Goal: Task Accomplishment & Management: Use online tool/utility

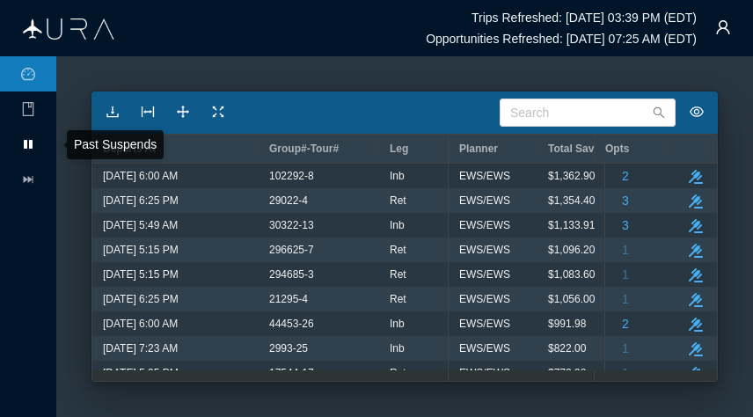
click at [7, 143] on li "pause" at bounding box center [28, 144] width 56 height 35
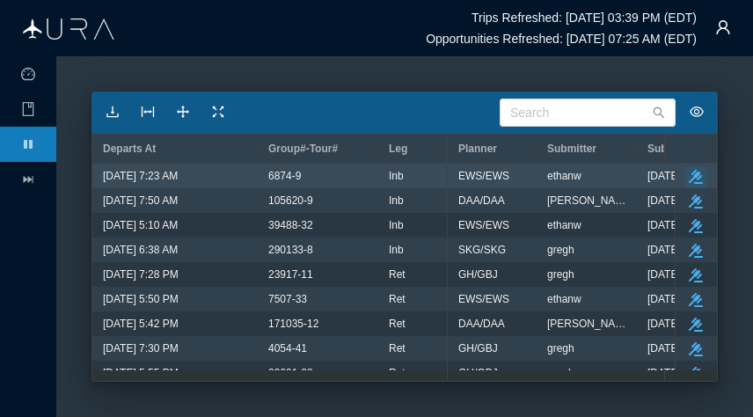
click at [693, 172] on button "take-action" at bounding box center [696, 176] width 21 height 21
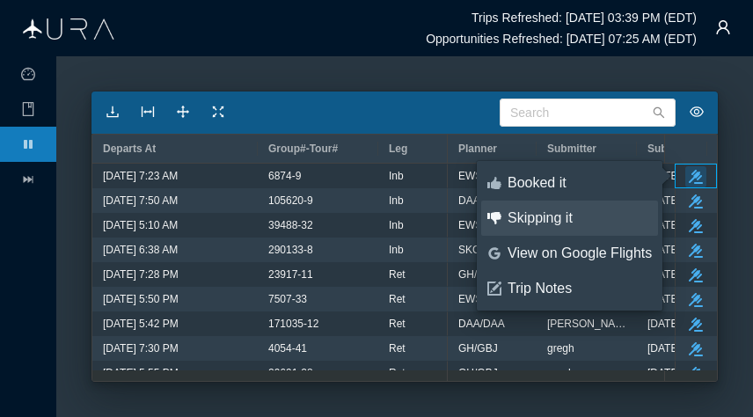
click at [570, 228] on link "thumbs-down Skipping it" at bounding box center [569, 218] width 177 height 35
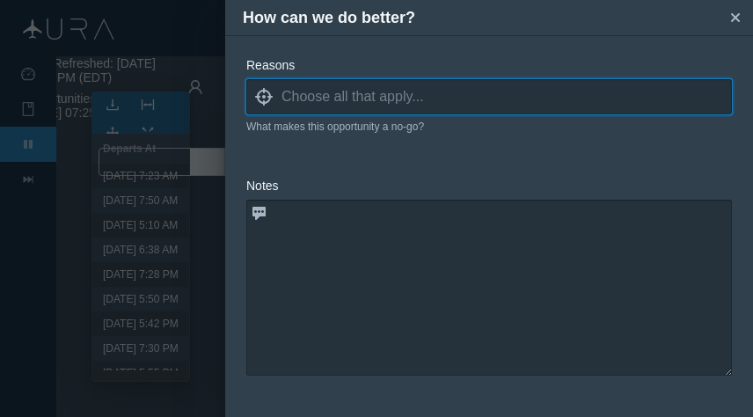
click at [444, 106] on input at bounding box center [507, 97] width 451 height 26
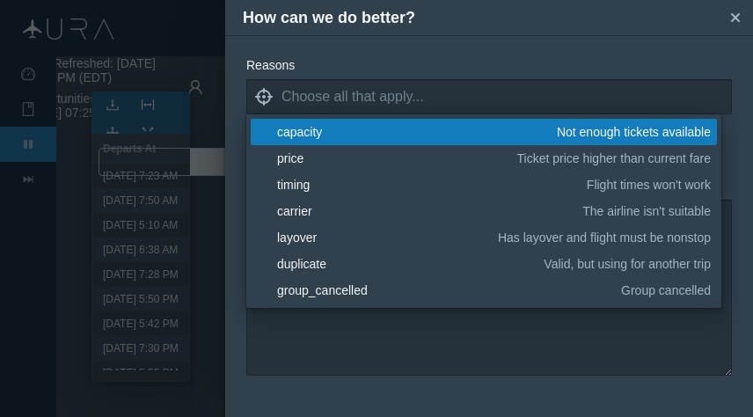
click at [346, 141] on link "blank capacity Not enough tickets available" at bounding box center [484, 132] width 466 height 26
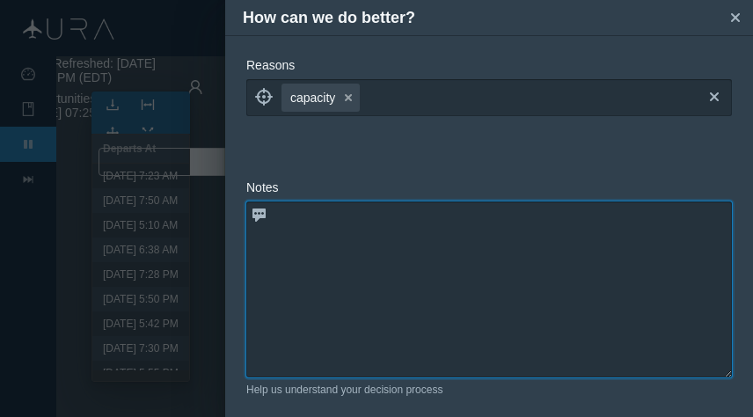
click at [370, 334] on textarea at bounding box center [489, 290] width 486 height 176
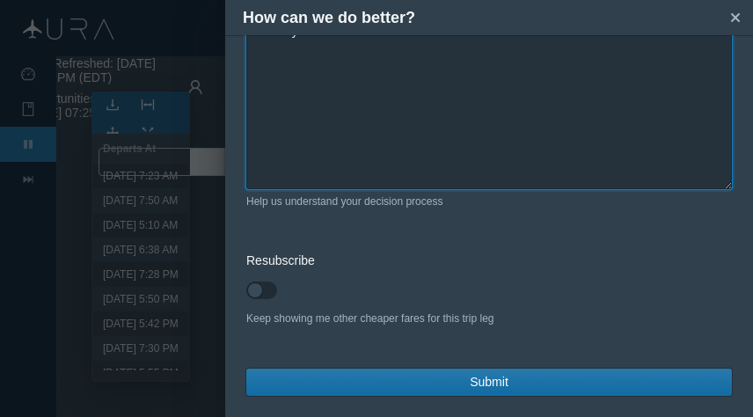
type textarea "Only 34 seats"
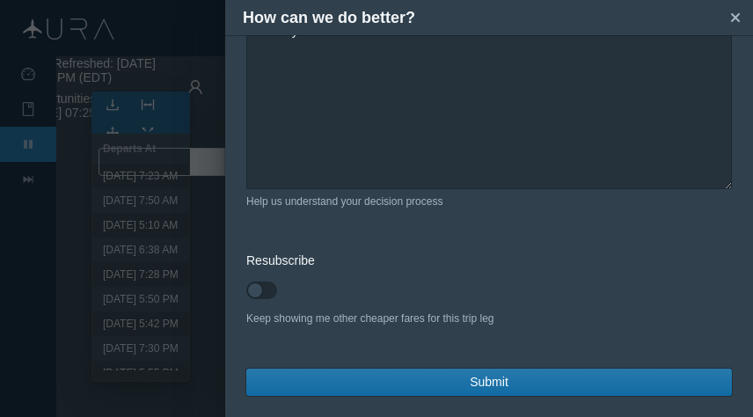
click at [422, 377] on button "Submit" at bounding box center [489, 382] width 486 height 27
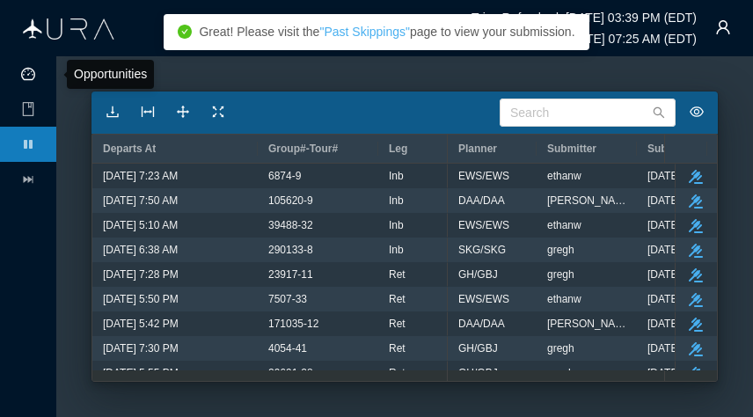
click at [32, 77] on icon "icon: dashboard" at bounding box center [28, 74] width 14 height 14
